Goal: Task Accomplishment & Management: Complete application form

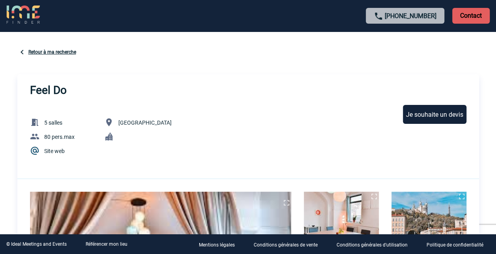
click at [440, 117] on div "Je souhaite un devis" at bounding box center [435, 114] width 64 height 19
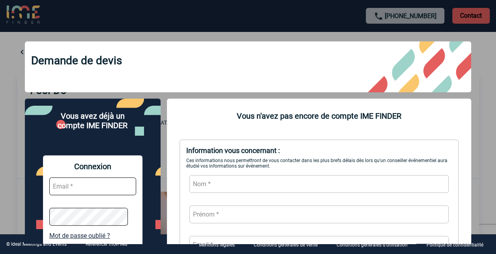
click at [59, 194] on input "text" at bounding box center [92, 187] width 87 height 18
type input "chrystel.lachenal@sanofi.com"
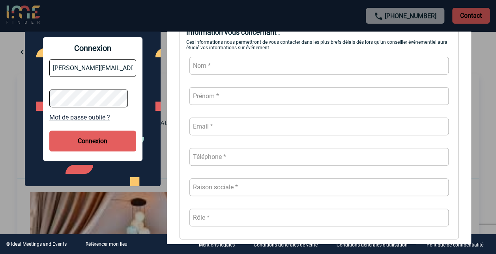
click at [92, 131] on div "Connexion chrystel.lachenal@sanofi.com Mot de passe oublié ? Connexion" at bounding box center [92, 99] width 99 height 124
click at [93, 148] on button "Connexion" at bounding box center [92, 141] width 87 height 21
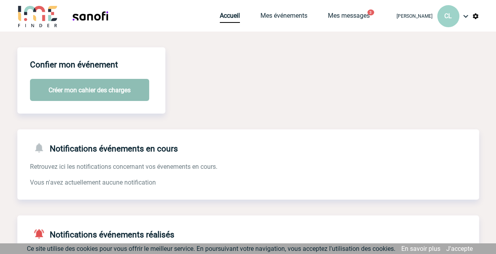
click at [81, 84] on button "Créer mon cahier des charges" at bounding box center [89, 90] width 119 height 22
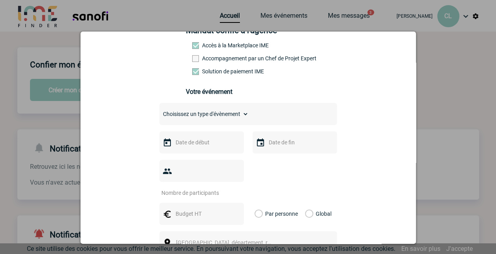
scroll to position [79, 0]
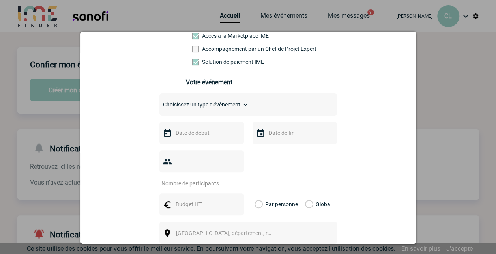
click at [181, 137] on input "text" at bounding box center [201, 133] width 54 height 10
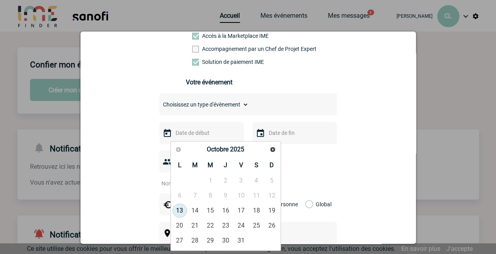
click at [183, 108] on select "Choisissez un type d'évènement Séminaire avec nuitée Séminaire sans nuitée Repa…" at bounding box center [203, 104] width 89 height 11
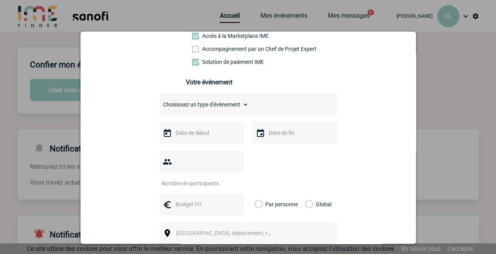
select select "4"
click at [159, 102] on select "Choisissez un type d'évènement Séminaire avec nuitée Séminaire sans nuitée Repa…" at bounding box center [203, 104] width 89 height 11
click at [198, 137] on input "text" at bounding box center [201, 133] width 54 height 10
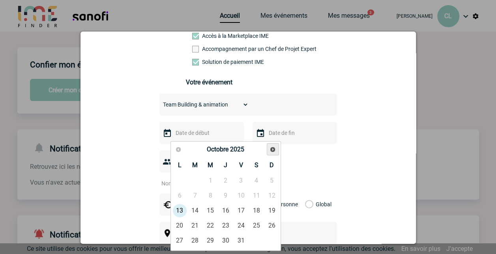
click at [269, 150] on link "Suivant" at bounding box center [273, 149] width 12 height 12
click at [228, 210] on link "13" at bounding box center [225, 211] width 15 height 14
type input "13-11-2025"
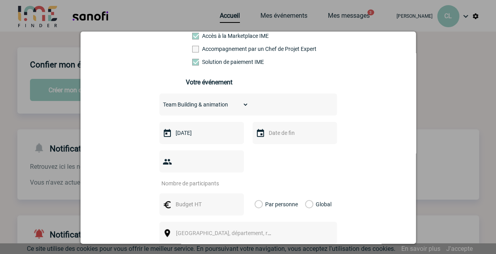
click at [273, 137] on input "text" at bounding box center [294, 133] width 54 height 10
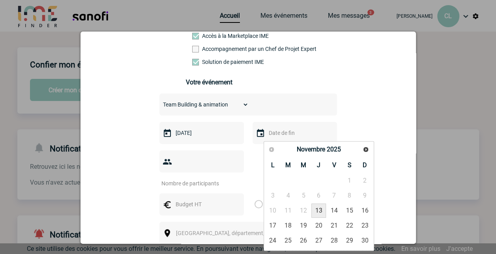
click at [322, 208] on link "13" at bounding box center [318, 211] width 15 height 14
type input "13-11-2025"
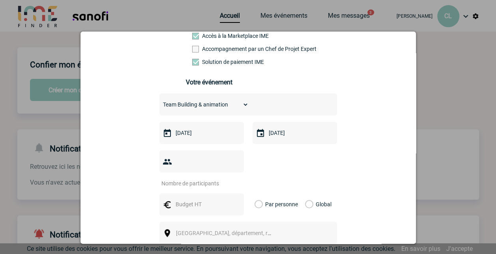
click at [175, 178] on input "number" at bounding box center [196, 183] width 74 height 10
type input "13"
click at [309, 222] on div "Ville, département, région..." at bounding box center [248, 233] width 178 height 22
click at [223, 228] on span "Ville, département, région..." at bounding box center [227, 233] width 108 height 11
click at [201, 192] on input "MARCY L ETOILE" at bounding box center [224, 190] width 105 height 11
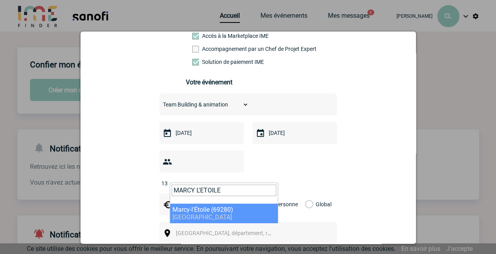
type input "MARCY L'ETOILE"
select select "36378"
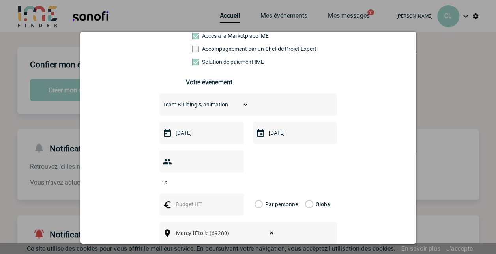
click at [390, 204] on div "Vous nous confiez la gestion de votre projet, nous vous remercions de préciser …" at bounding box center [248, 176] width 316 height 360
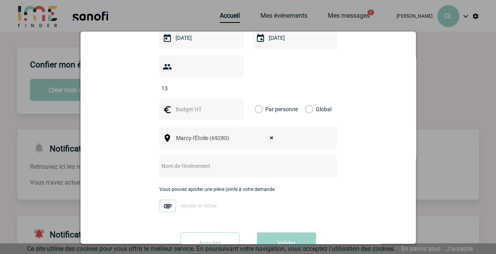
scroll to position [191, 0]
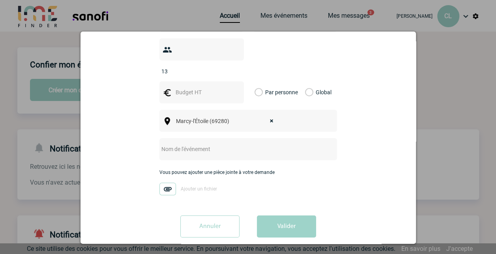
click at [163, 144] on input "text" at bounding box center [237, 149] width 157 height 10
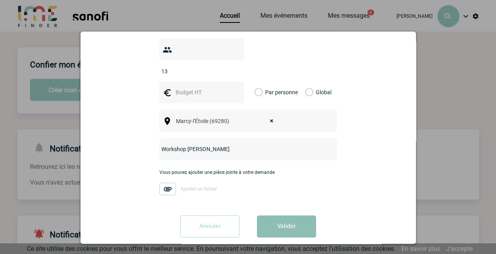
type input "Workshop [PERSON_NAME]"
click at [295, 215] on button "Valider" at bounding box center [286, 226] width 59 height 22
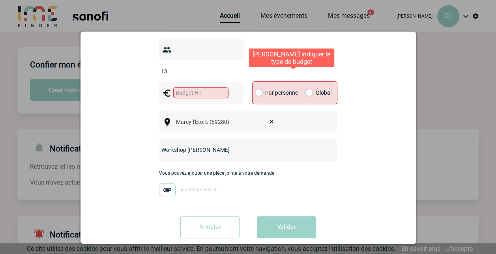
click at [306, 82] on label "Global" at bounding box center [307, 93] width 5 height 22
click at [0, 0] on input "Global" at bounding box center [0, 0] width 0 height 0
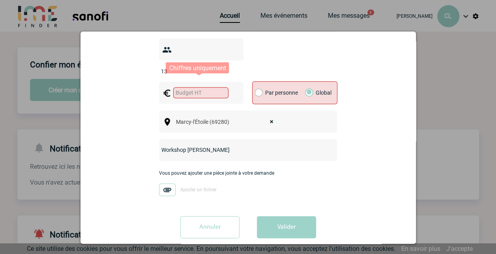
click at [185, 87] on input "text" at bounding box center [200, 92] width 55 height 11
type input "2000"
click at [355, 159] on div "Vous nous confiez la gestion de votre projet, nous vous remercions de préciser …" at bounding box center [248, 64] width 316 height 361
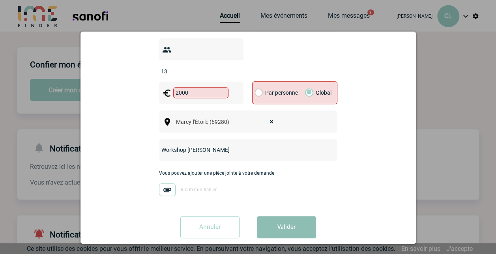
click at [280, 219] on button "Valider" at bounding box center [286, 227] width 59 height 22
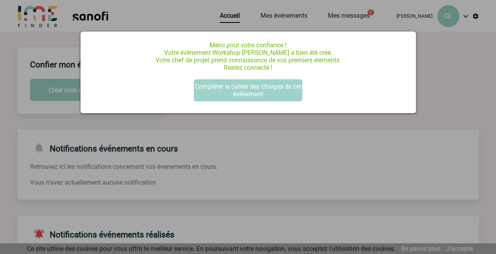
scroll to position [0, 0]
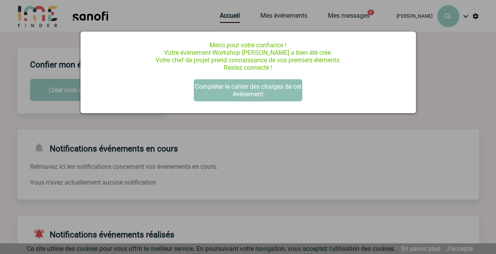
click at [283, 91] on button "Compléter le cahier des charges de cet événement" at bounding box center [248, 90] width 108 height 22
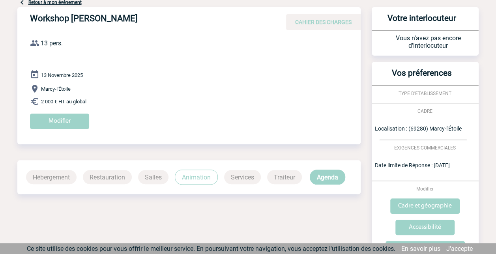
scroll to position [79, 0]
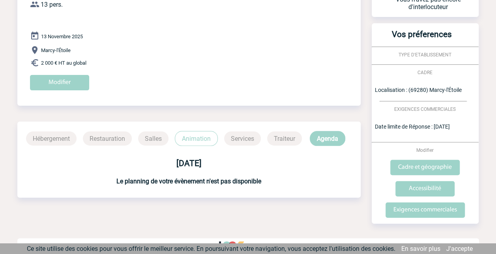
click at [148, 140] on p "Salles" at bounding box center [153, 138] width 30 height 14
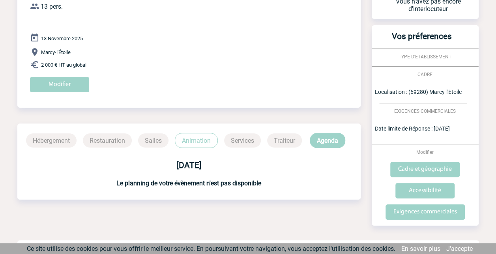
scroll to position [86, 0]
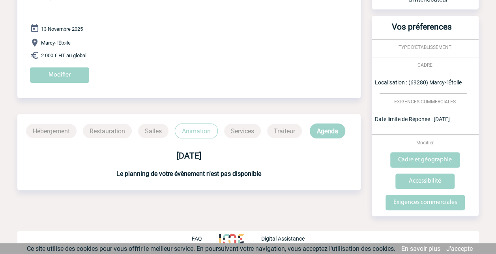
click at [53, 134] on p "Hébergement" at bounding box center [51, 131] width 50 height 14
click at [113, 133] on p "Restauration" at bounding box center [107, 131] width 49 height 14
click at [160, 134] on p "Salles" at bounding box center [153, 131] width 30 height 14
click at [47, 77] on input "Modifier" at bounding box center [59, 74] width 59 height 15
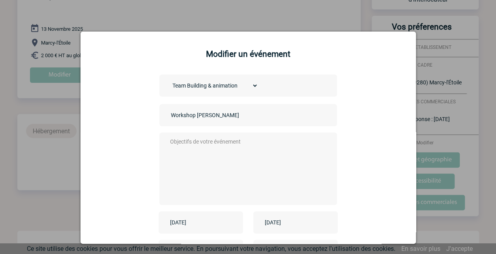
click at [262, 144] on textarea at bounding box center [246, 167] width 156 height 63
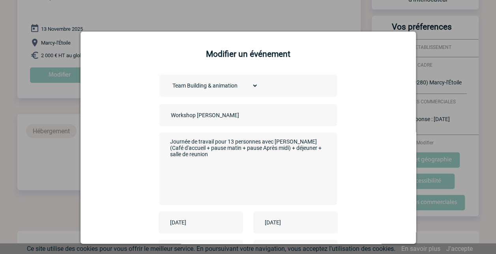
click at [272, 143] on textarea "Journée de travail pour 13 personnes avec Pauses (Café d'accueil + pause matin …" at bounding box center [246, 167] width 156 height 63
click at [314, 151] on textarea "Journée de travail pour 13 personnes avec : Pauses (Café d'accueil + pause mati…" at bounding box center [246, 167] width 156 height 63
click at [194, 155] on textarea "Journée de travail pour 13 personnes avec : Pauses (Café d'accueil + pause mati…" at bounding box center [246, 167] width 156 height 63
drag, startPoint x: 191, startPoint y: 148, endPoint x: 191, endPoint y: 157, distance: 9.5
click at [191, 157] on textarea "Journée de travail pour 13 personnes avec : Pauses (Café d'accueil + pause mati…" at bounding box center [246, 167] width 156 height 63
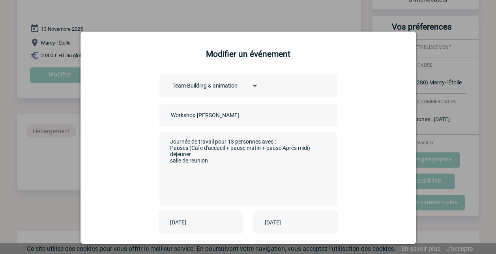
click at [168, 151] on textarea "Journée de travail pour 13 personnes avec : Pauses (Café d'accueil + pause mati…" at bounding box center [246, 167] width 156 height 63
click at [168, 160] on textarea "Journée de travail pour 13 personnes avec : - Pauses (Café d'accueil + pause ma…" at bounding box center [246, 167] width 156 height 63
click at [168, 157] on textarea "Journée de travail pour 13 personnes avec : - Pauses (Café d'accueil + pause ma…" at bounding box center [246, 167] width 156 height 63
click at [168, 161] on textarea "Journée de travail pour 13 personnes avec : - Pauses (Café d'accueil + pause ma…" at bounding box center [246, 167] width 156 height 63
click at [241, 181] on textarea "Journée de travail pour 13 personnes avec : - Pauses (Café d'accueil + pause ma…" at bounding box center [246, 167] width 156 height 63
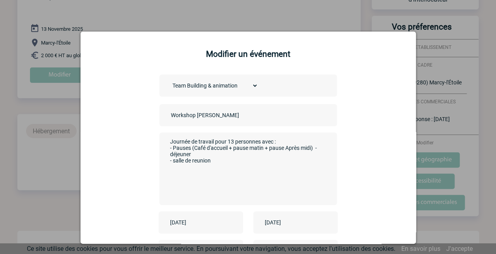
click at [164, 159] on div "Journée de travail pour 13 personnes avec : - Pauses (Café d'accueil + pause ma…" at bounding box center [248, 169] width 178 height 73
click at [168, 158] on textarea "Journée de travail pour 13 personnes avec : - Pauses (Café d'accueil + pause ma…" at bounding box center [246, 167] width 156 height 63
click at [251, 186] on textarea "Journée de travail pour 13 personnes avec : - Pauses (Café d'accueil + pause ma…" at bounding box center [246, 167] width 156 height 63
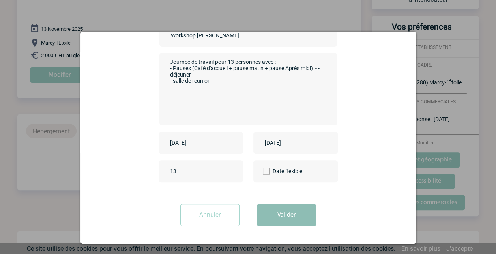
type textarea "Journée de travail pour 13 personnes avec : - Pauses (Café d'accueil + pause ma…"
click at [291, 212] on button "Valider" at bounding box center [286, 215] width 59 height 22
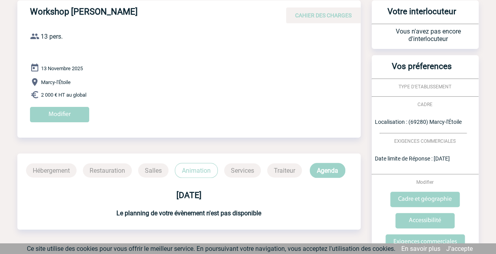
scroll to position [0, 0]
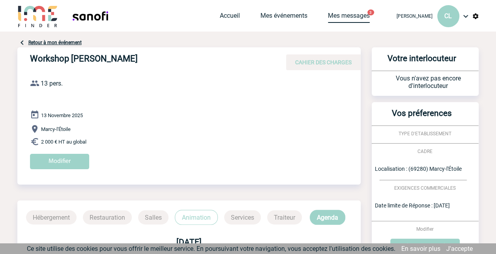
click at [334, 16] on link "Mes messages" at bounding box center [349, 17] width 42 height 11
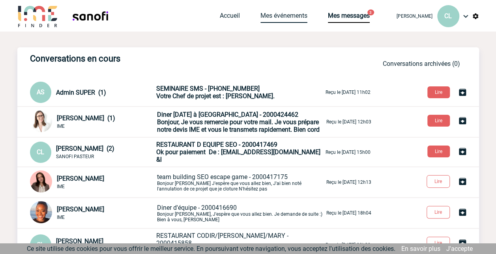
click at [269, 18] on link "Mes événements" at bounding box center [283, 17] width 47 height 11
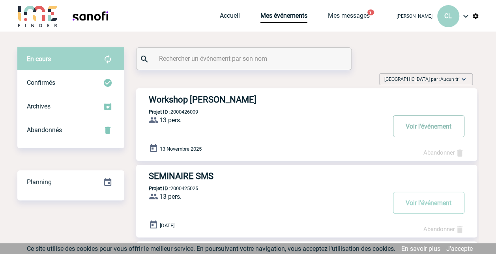
click at [450, 129] on button "Voir l'événement" at bounding box center [428, 126] width 71 height 22
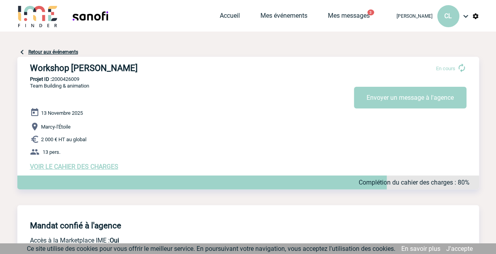
click at [80, 167] on span "VOIR LE CAHIER DES CHARGES" at bounding box center [74, 166] width 88 height 7
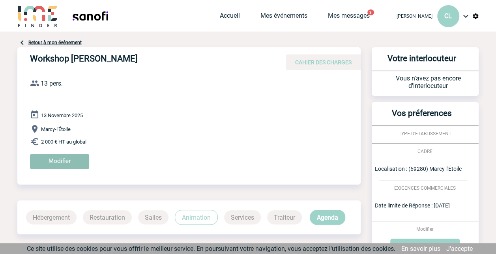
click at [74, 163] on input "Modifier" at bounding box center [59, 161] width 59 height 15
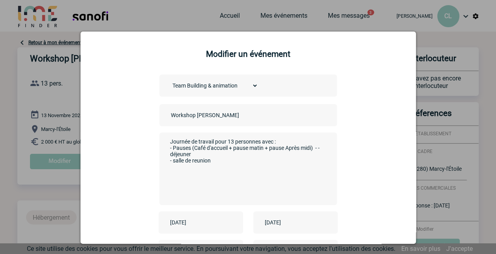
click at [170, 114] on input "Workshop [PERSON_NAME]" at bounding box center [224, 115] width 110 height 10
click at [169, 117] on input "Workshop [PERSON_NAME]" at bounding box center [224, 115] width 110 height 10
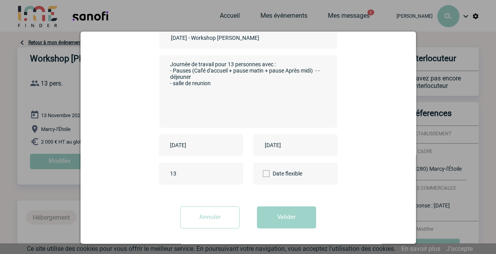
scroll to position [80, 0]
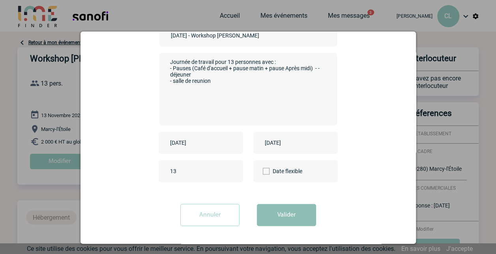
type input "[DATE] - Workshop [PERSON_NAME]"
click at [283, 221] on button "Valider" at bounding box center [286, 215] width 59 height 22
